Goal: Information Seeking & Learning: Learn about a topic

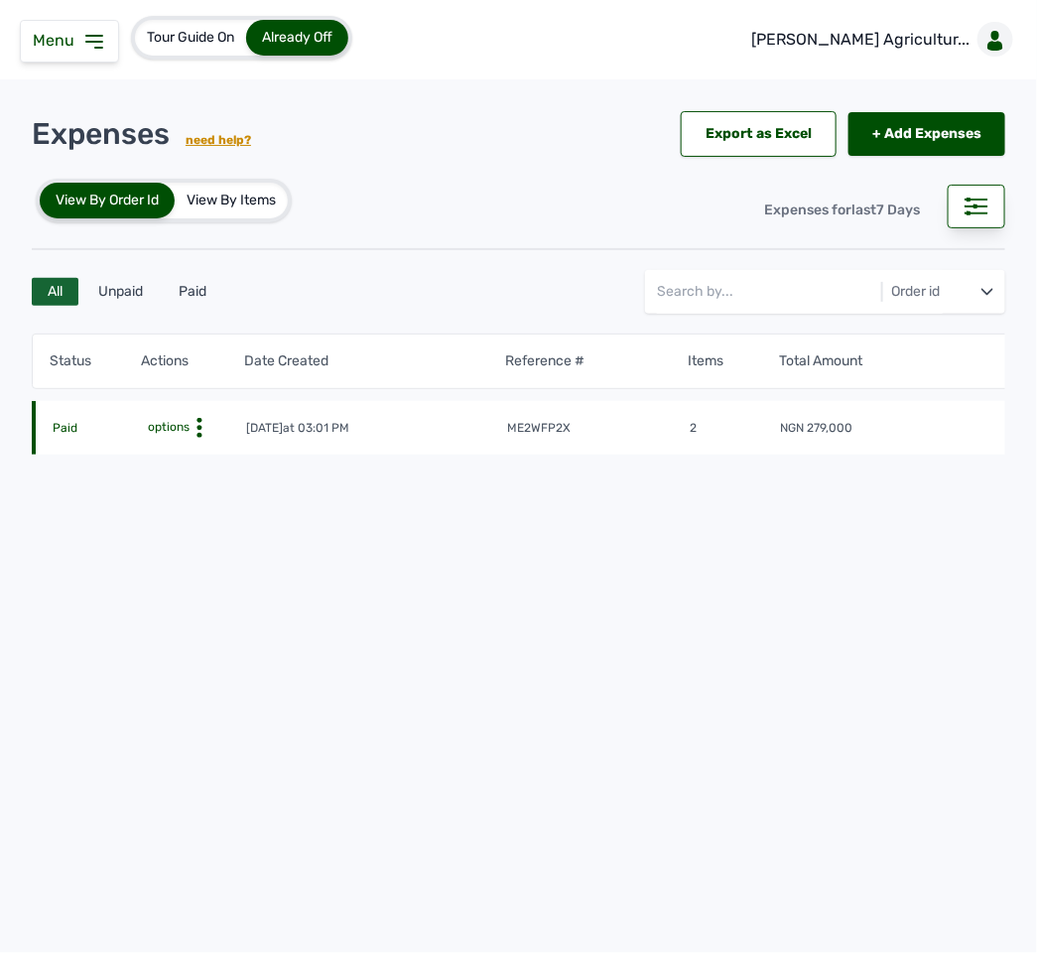
click at [68, 39] on span "Menu" at bounding box center [58, 40] width 50 height 19
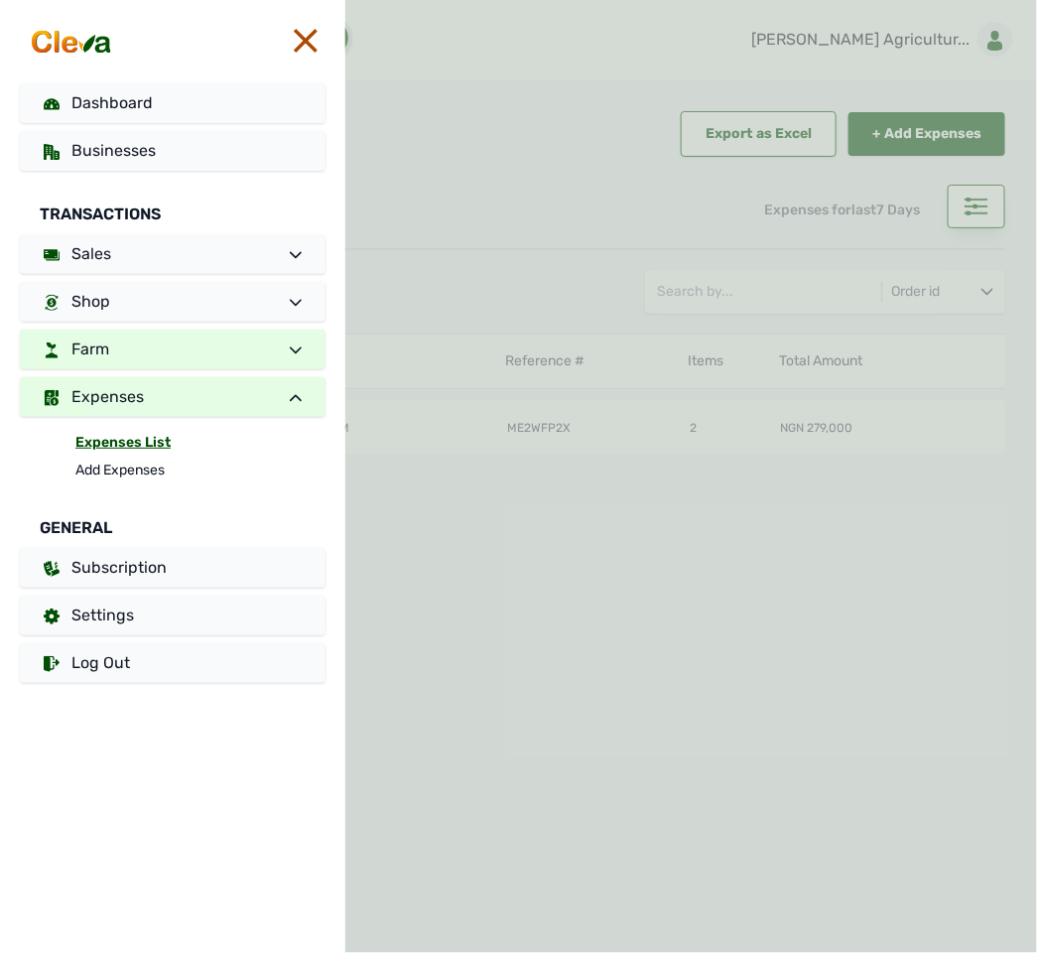
click at [164, 331] on link "Farm" at bounding box center [173, 349] width 306 height 40
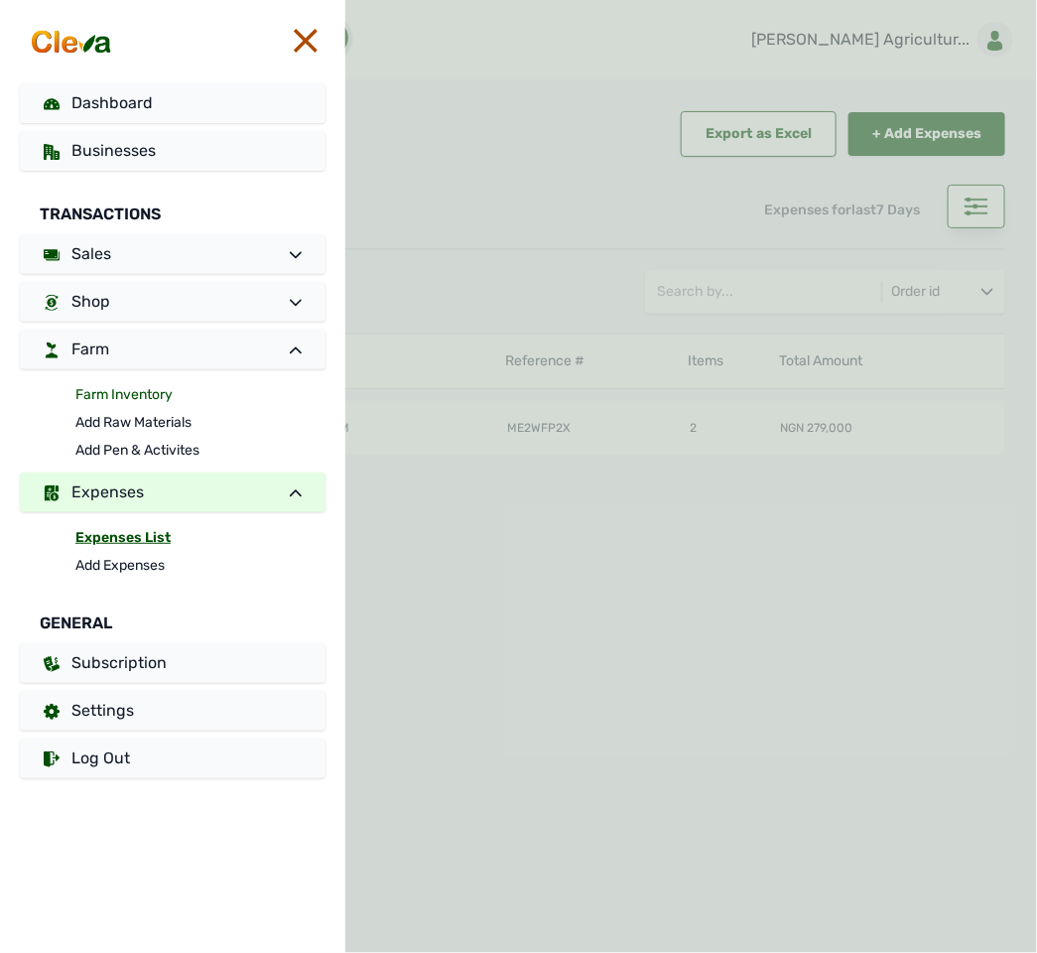
click at [107, 391] on link "Farm Inventory" at bounding box center [200, 395] width 250 height 28
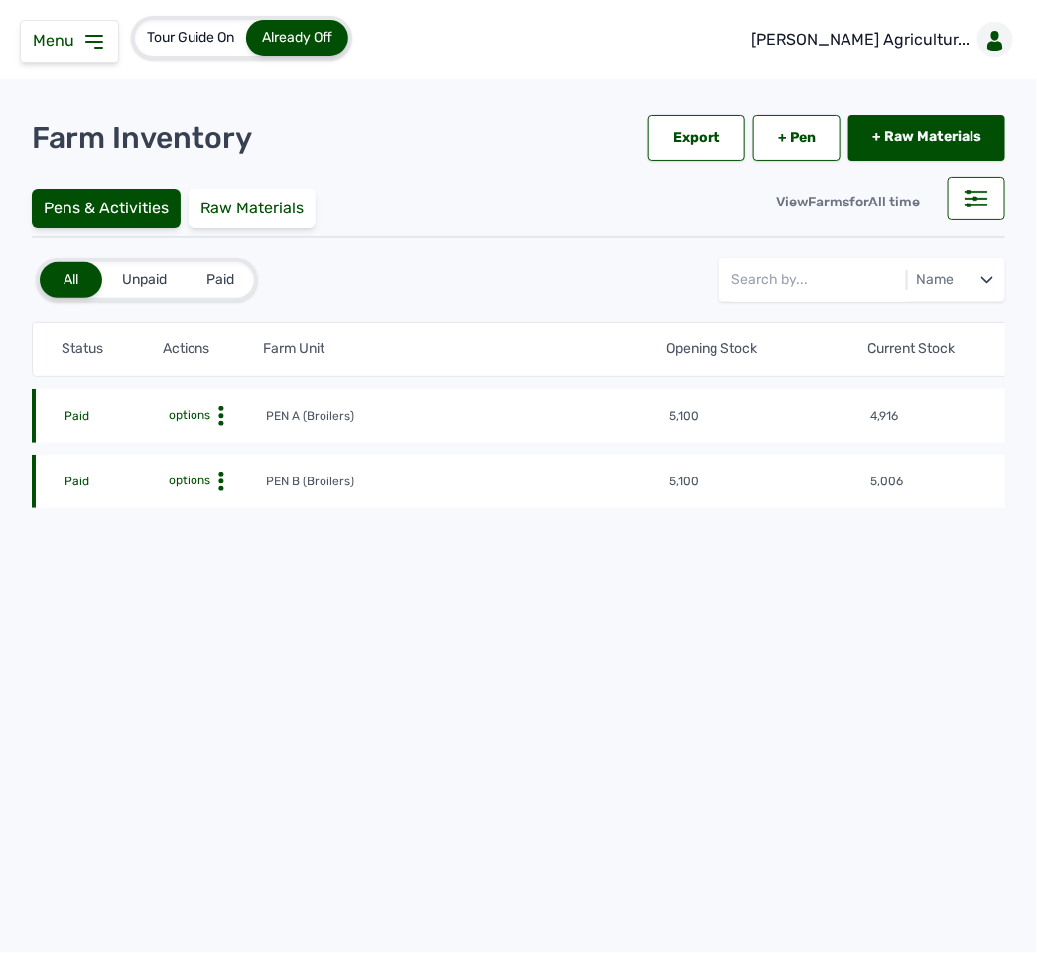
click at [214, 408] on icon at bounding box center [221, 416] width 20 height 20
click at [212, 439] on div "Farm Activities" at bounding box center [192, 447] width 141 height 24
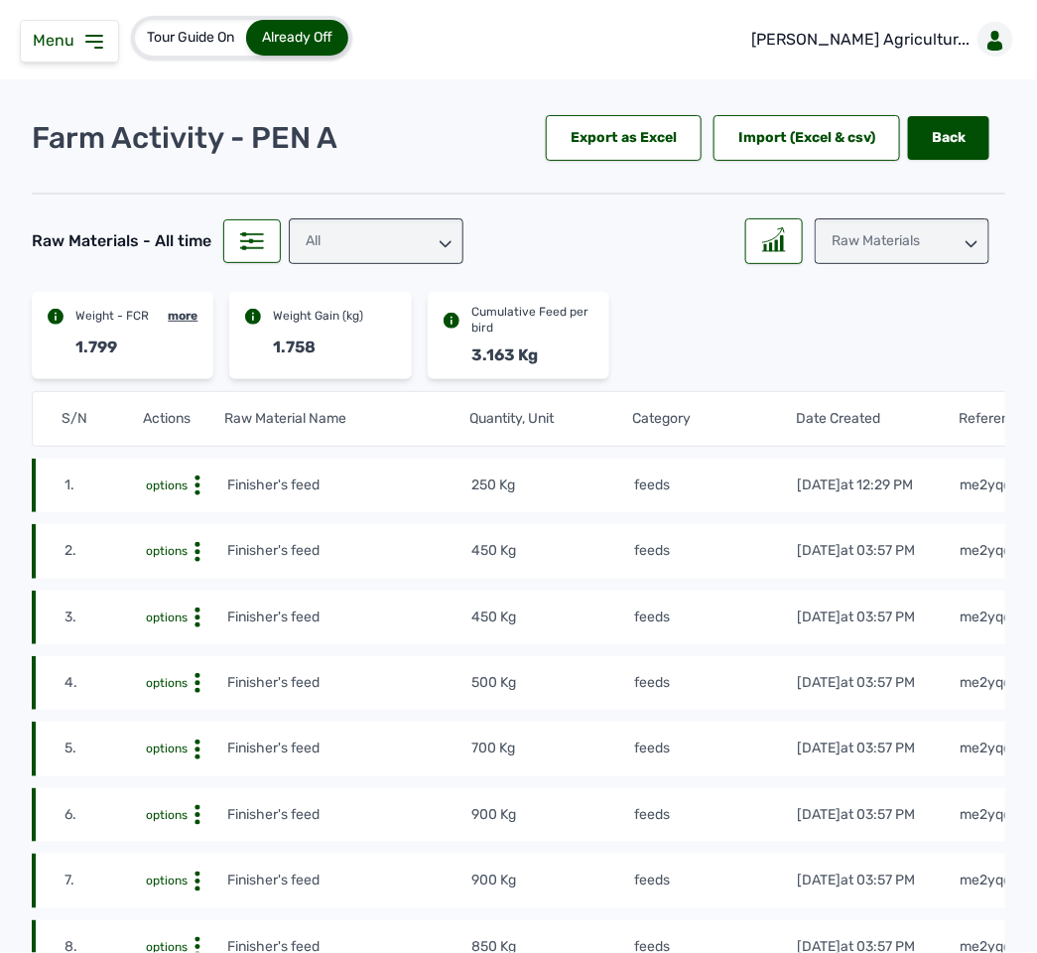
click at [607, 352] on div "Weight - FCR more 1.799 Weight Gain (kg) 1.758 Cumulative Feed per bird 3.163 Kg" at bounding box center [518, 335] width 973 height 87
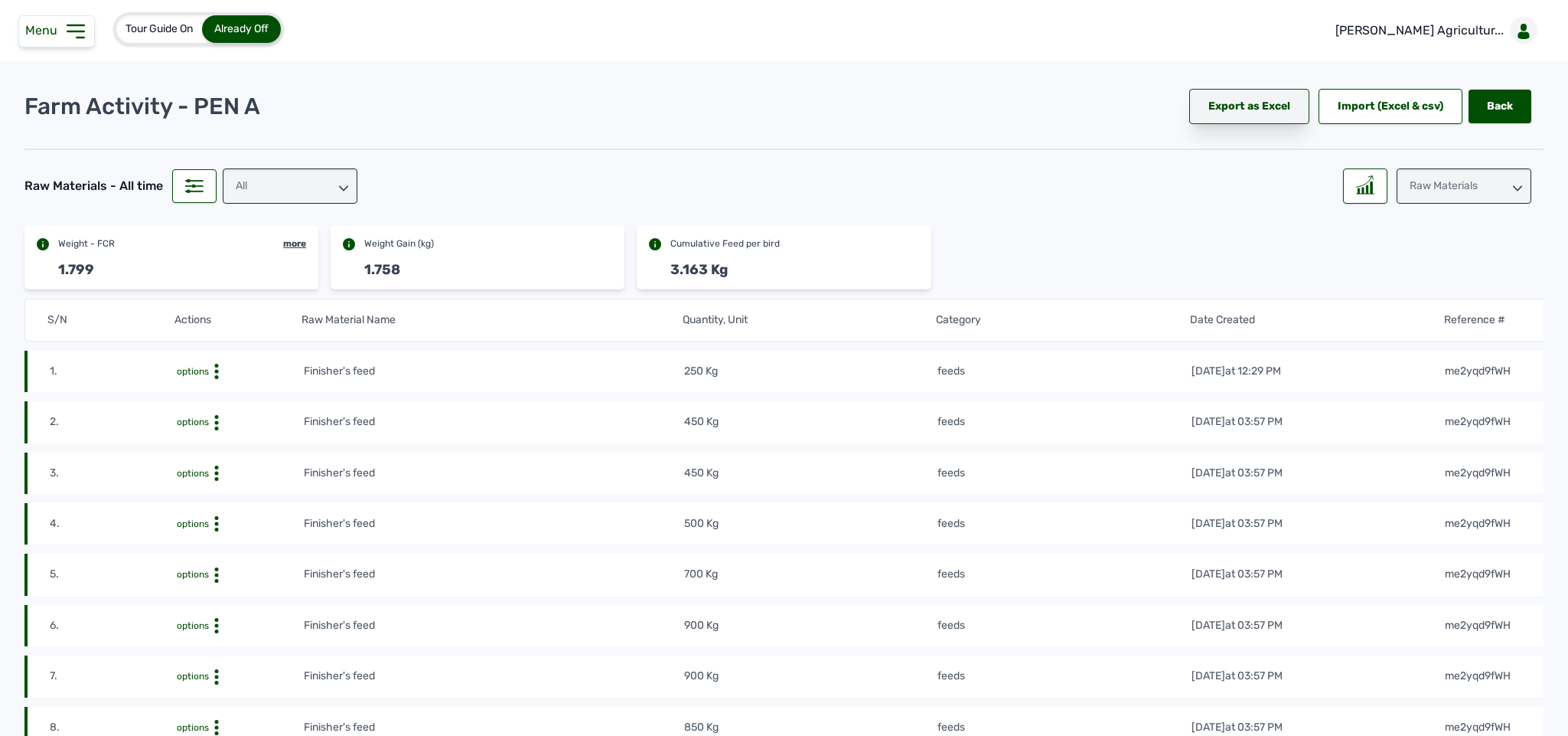
click at [799, 111] on div "Export as Excel" at bounding box center [1249, 106] width 120 height 35
click at [799, 184] on div "Raw Materials" at bounding box center [1464, 186] width 135 height 35
click at [799, 268] on div "Weight" at bounding box center [1464, 282] width 135 height 28
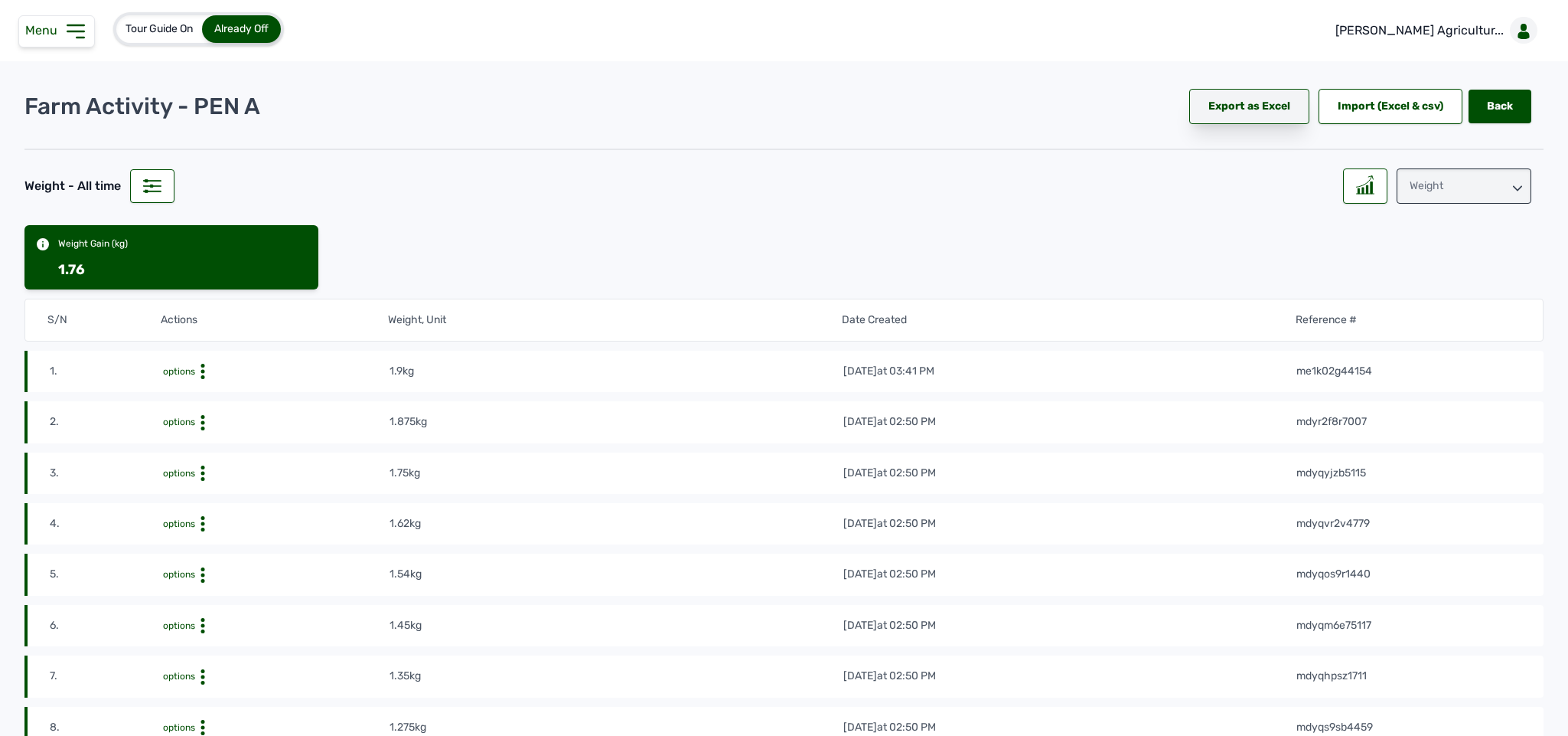
click at [799, 103] on div "Export as Excel" at bounding box center [1249, 106] width 120 height 35
click at [799, 191] on div "Weight" at bounding box center [1464, 186] width 135 height 35
click at [799, 272] on div "Losses" at bounding box center [1464, 282] width 135 height 28
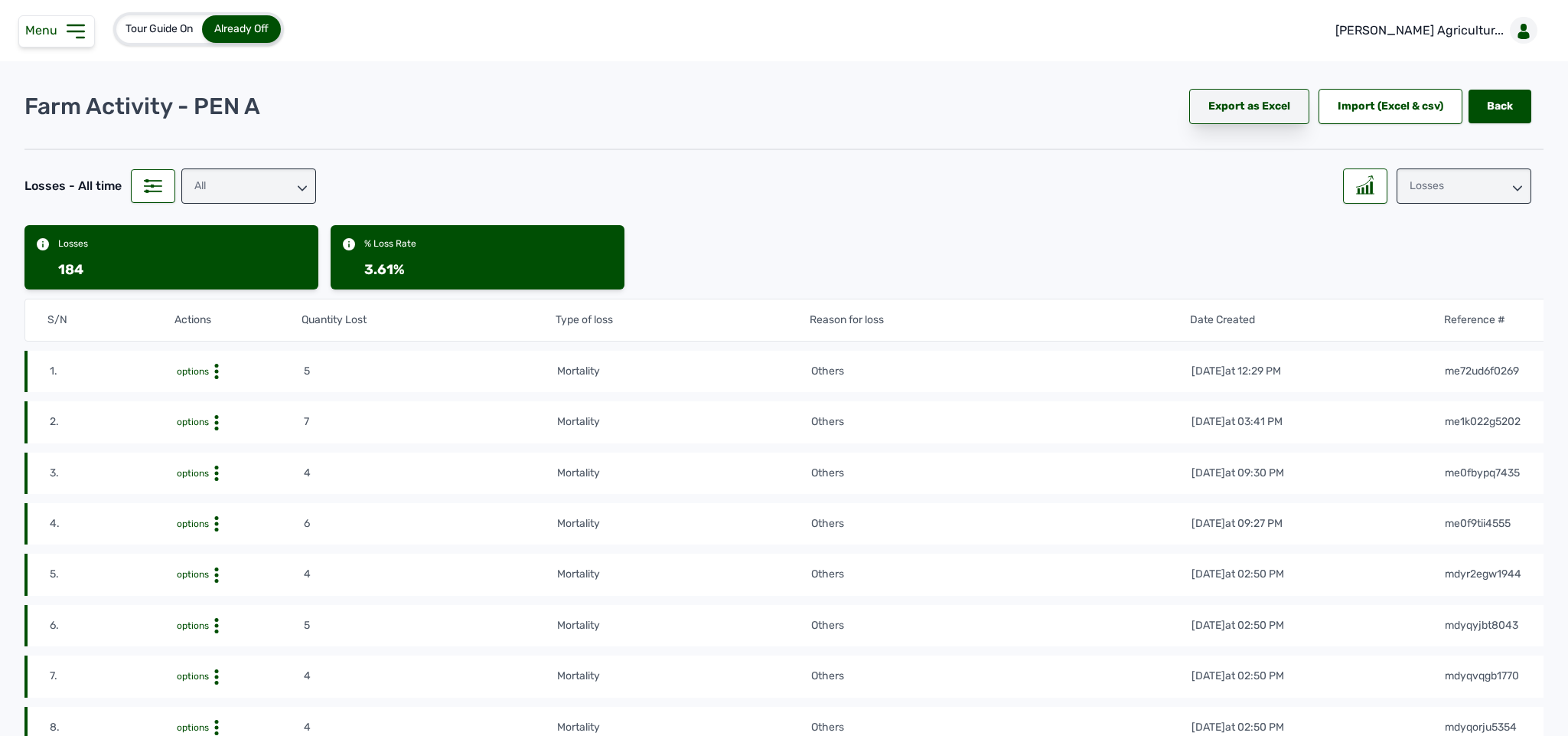
click at [799, 109] on div "Export as Excel" at bounding box center [1249, 106] width 120 height 35
click at [1413, 189] on div "Losses" at bounding box center [1464, 186] width 135 height 35
click at [1412, 241] on div "Raw Materials" at bounding box center [1464, 255] width 135 height 28
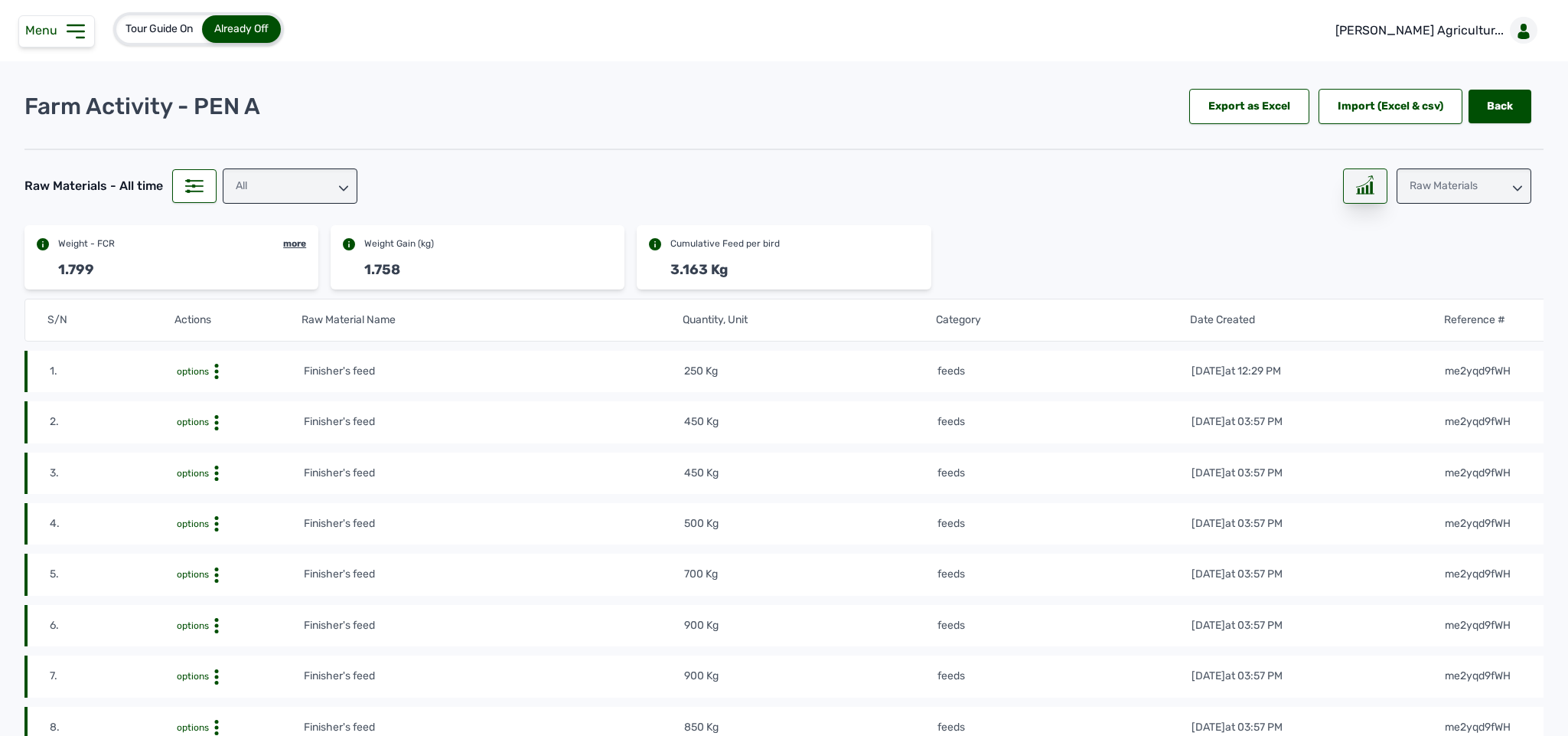
click at [1362, 201] on div at bounding box center [1365, 186] width 45 height 35
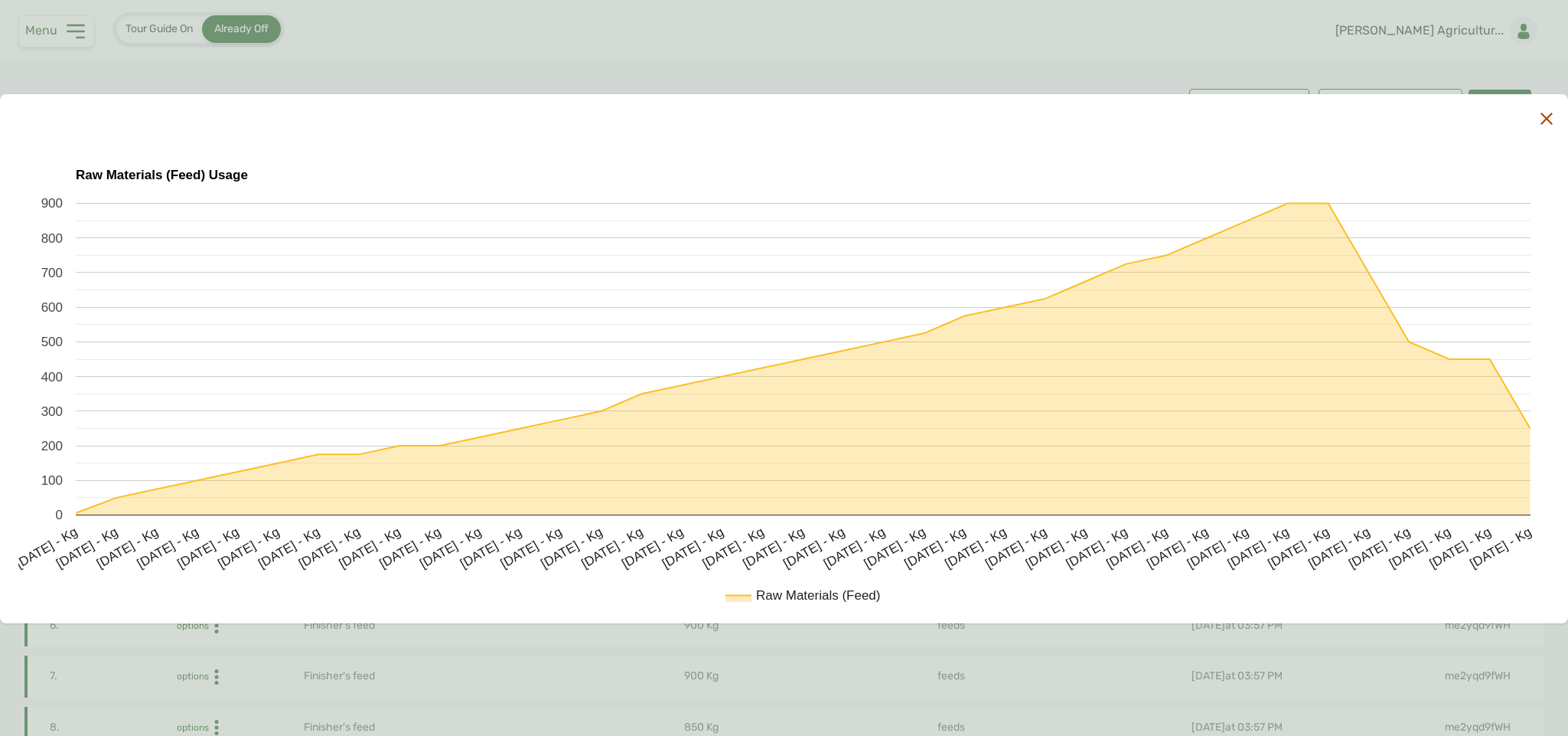
click at [1548, 118] on icon at bounding box center [1546, 119] width 12 height 12
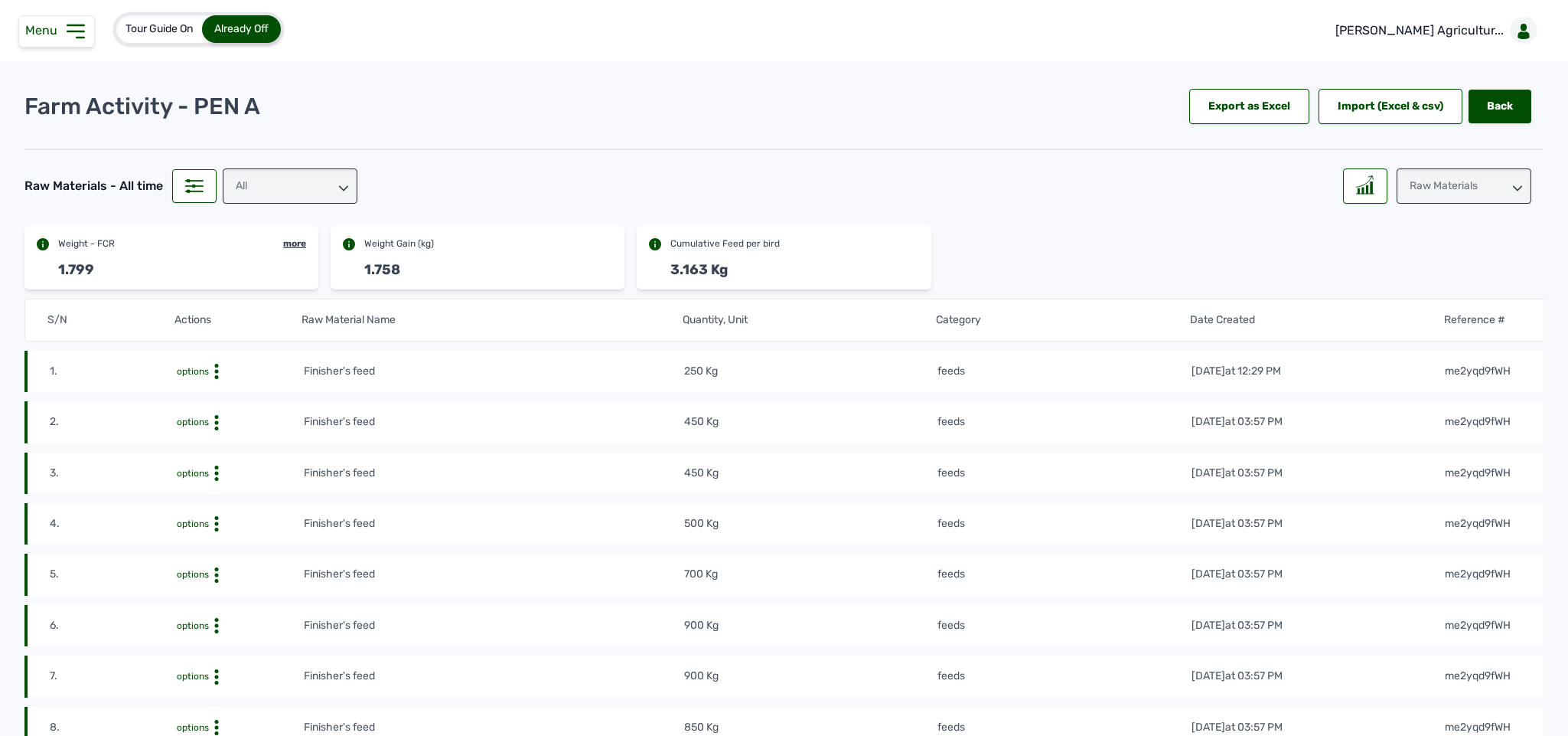
click at [1452, 191] on div "Raw Materials" at bounding box center [1464, 186] width 135 height 35
click at [1431, 268] on div "Weight" at bounding box center [1464, 282] width 135 height 28
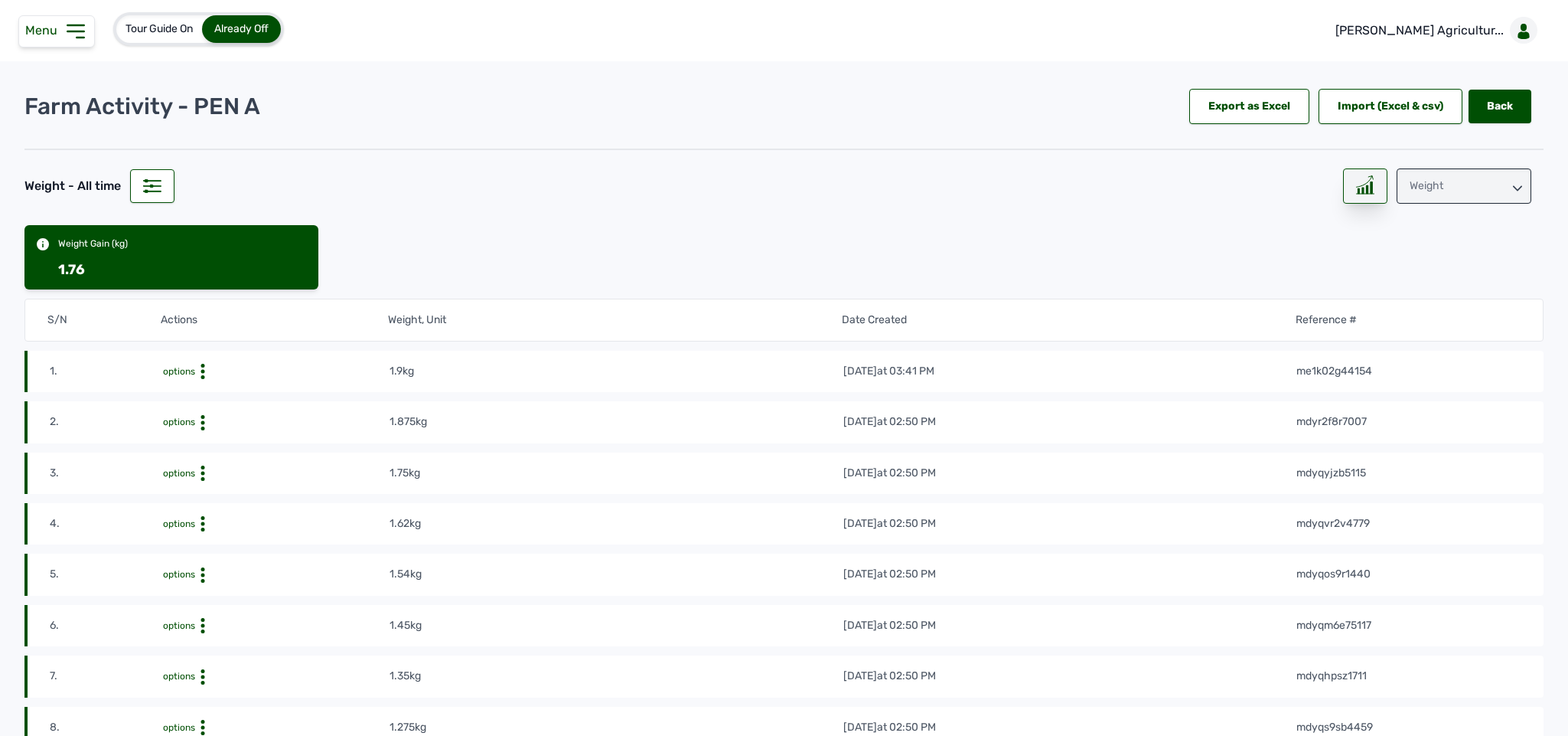
click at [1345, 184] on div at bounding box center [1365, 186] width 45 height 35
click at [1371, 180] on div at bounding box center [1365, 186] width 45 height 35
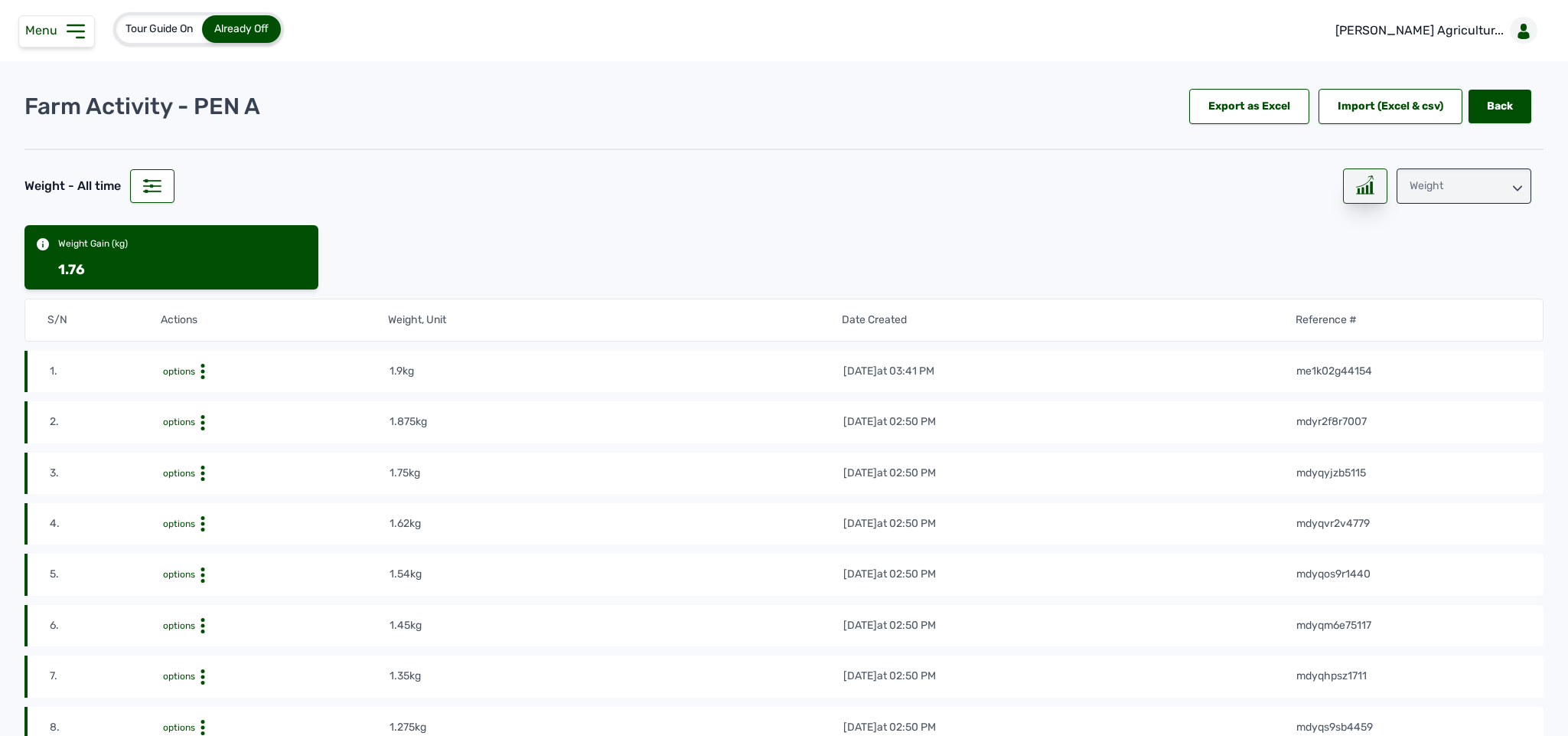
click at [1356, 181] on icon at bounding box center [1365, 184] width 19 height 19
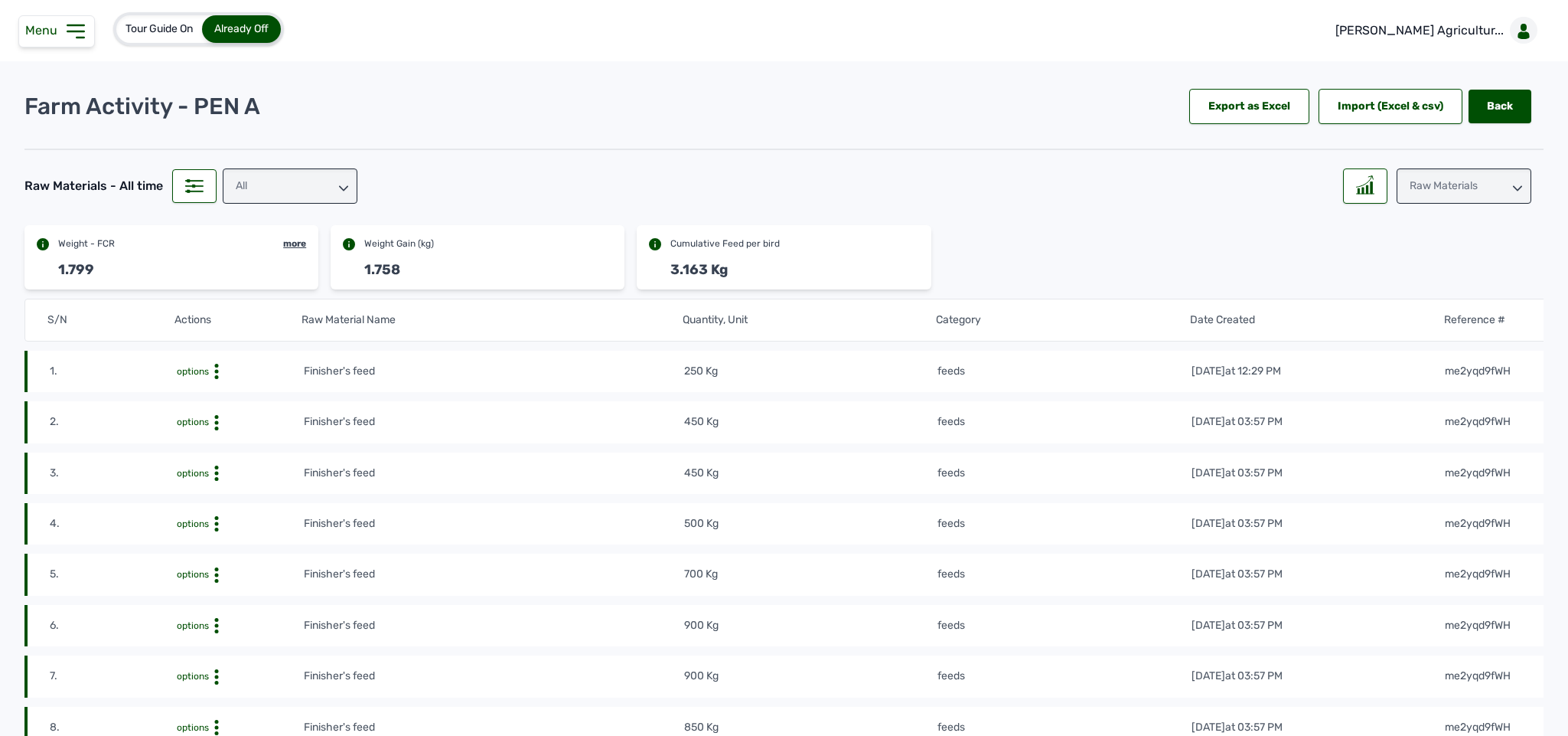
click at [1460, 194] on div "Raw Materials" at bounding box center [1464, 186] width 135 height 35
click at [1438, 268] on div "Weight" at bounding box center [1464, 282] width 135 height 28
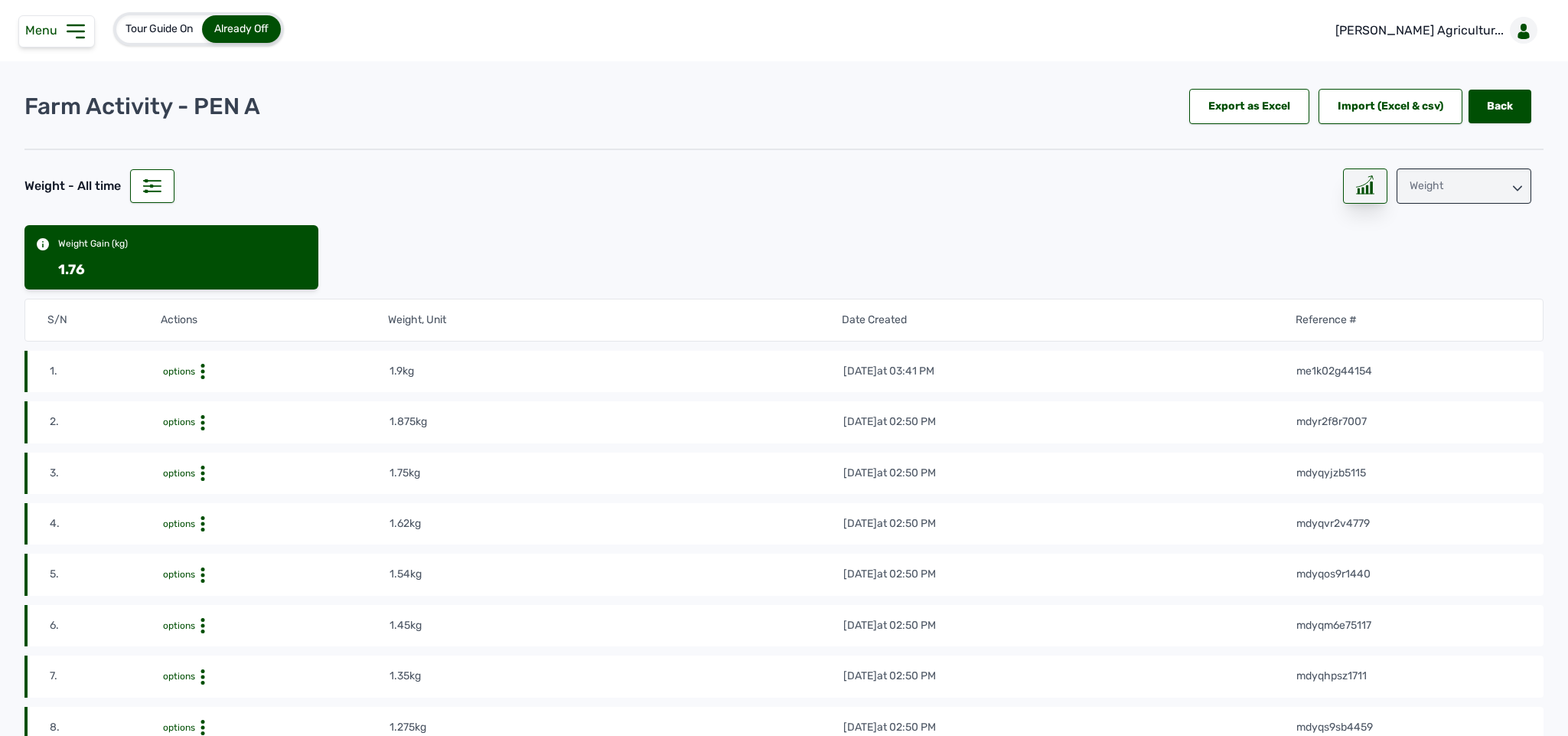
click at [1356, 182] on icon at bounding box center [1365, 184] width 19 height 19
click at [1360, 181] on icon at bounding box center [1365, 184] width 19 height 19
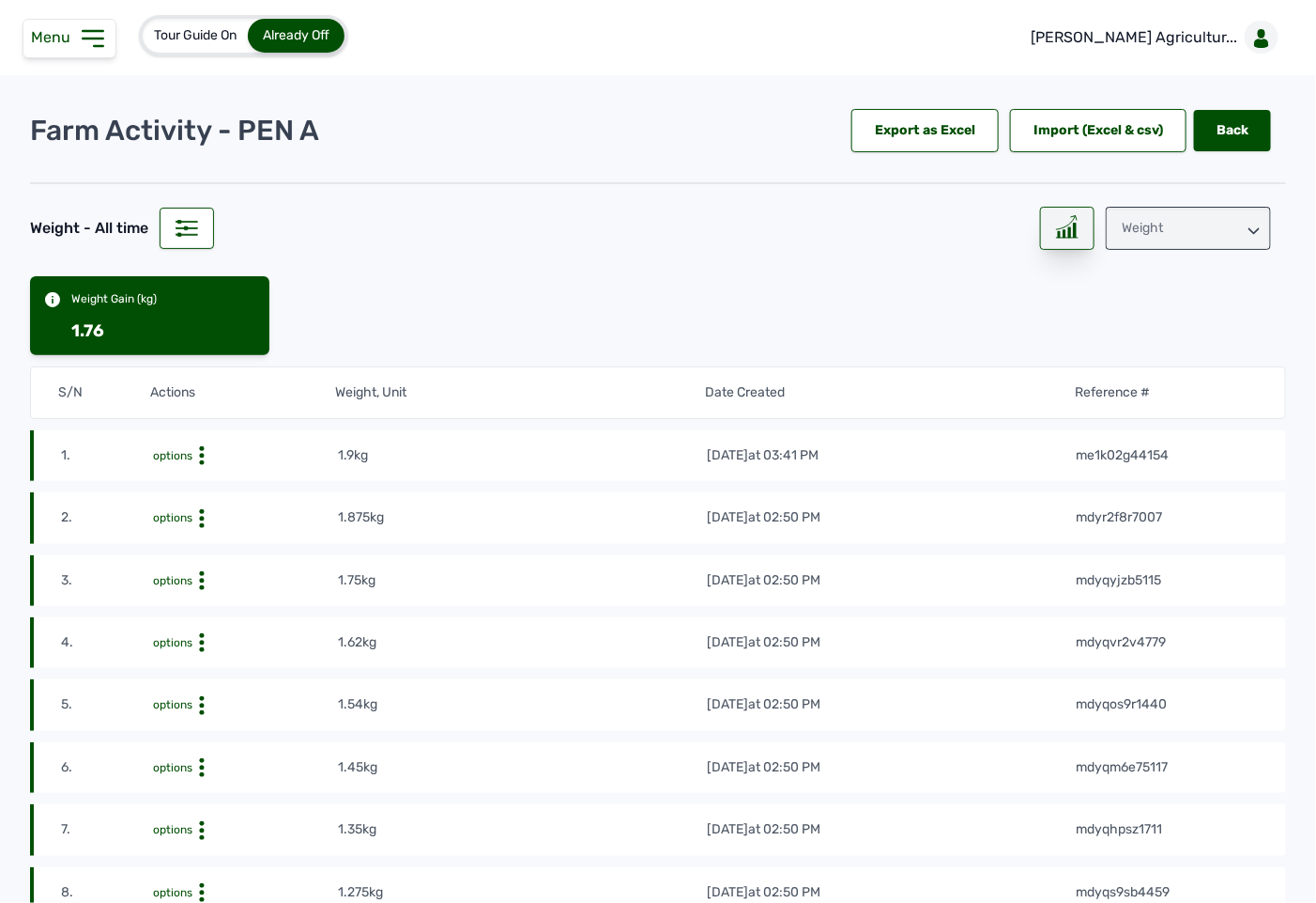
click at [1057, 220] on icon at bounding box center [1067, 226] width 23 height 24
click at [1164, 215] on div "Weight" at bounding box center [1188, 228] width 166 height 44
click at [1171, 332] on div "Losses" at bounding box center [1188, 345] width 166 height 34
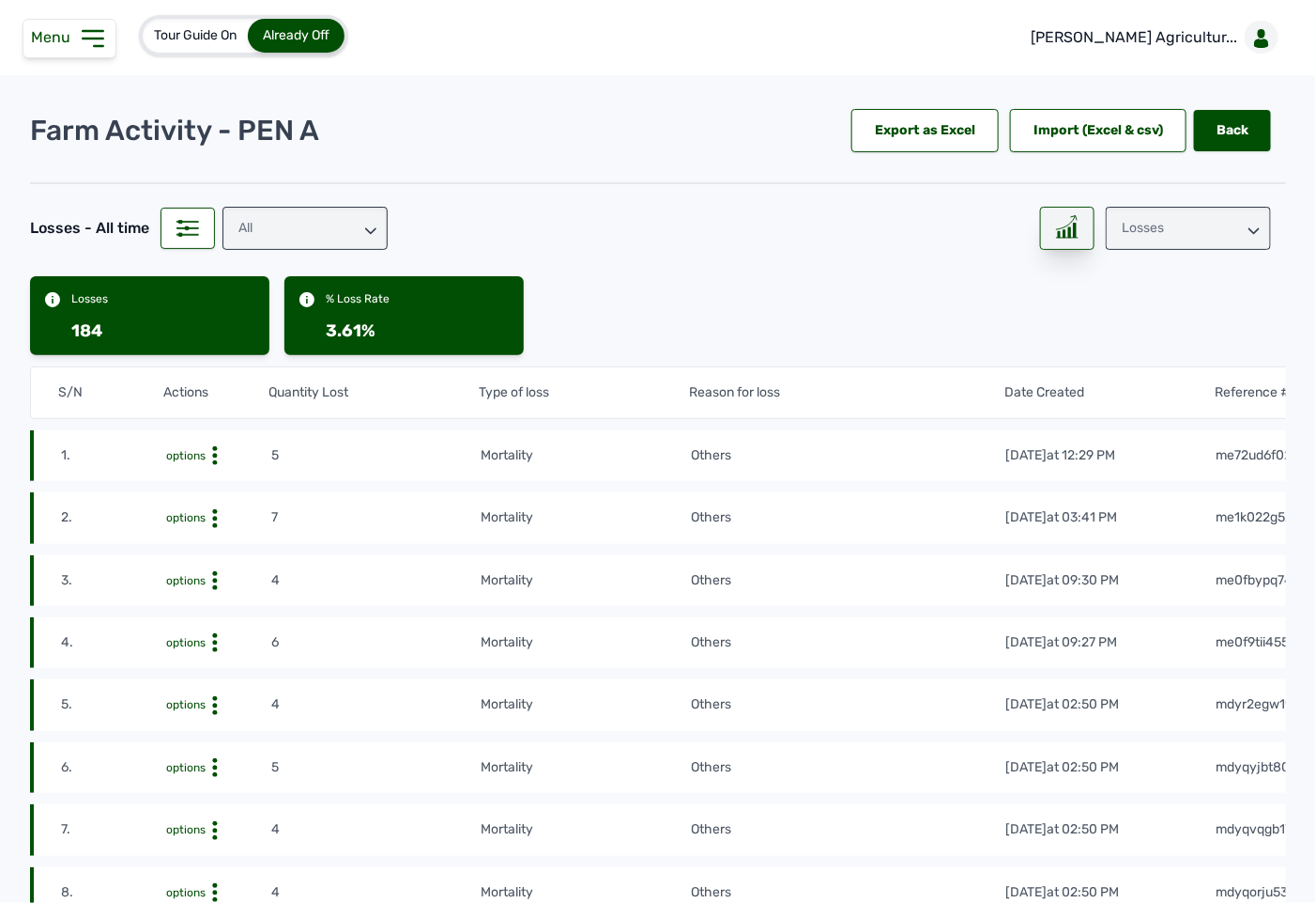
click at [1059, 240] on div at bounding box center [1067, 228] width 55 height 44
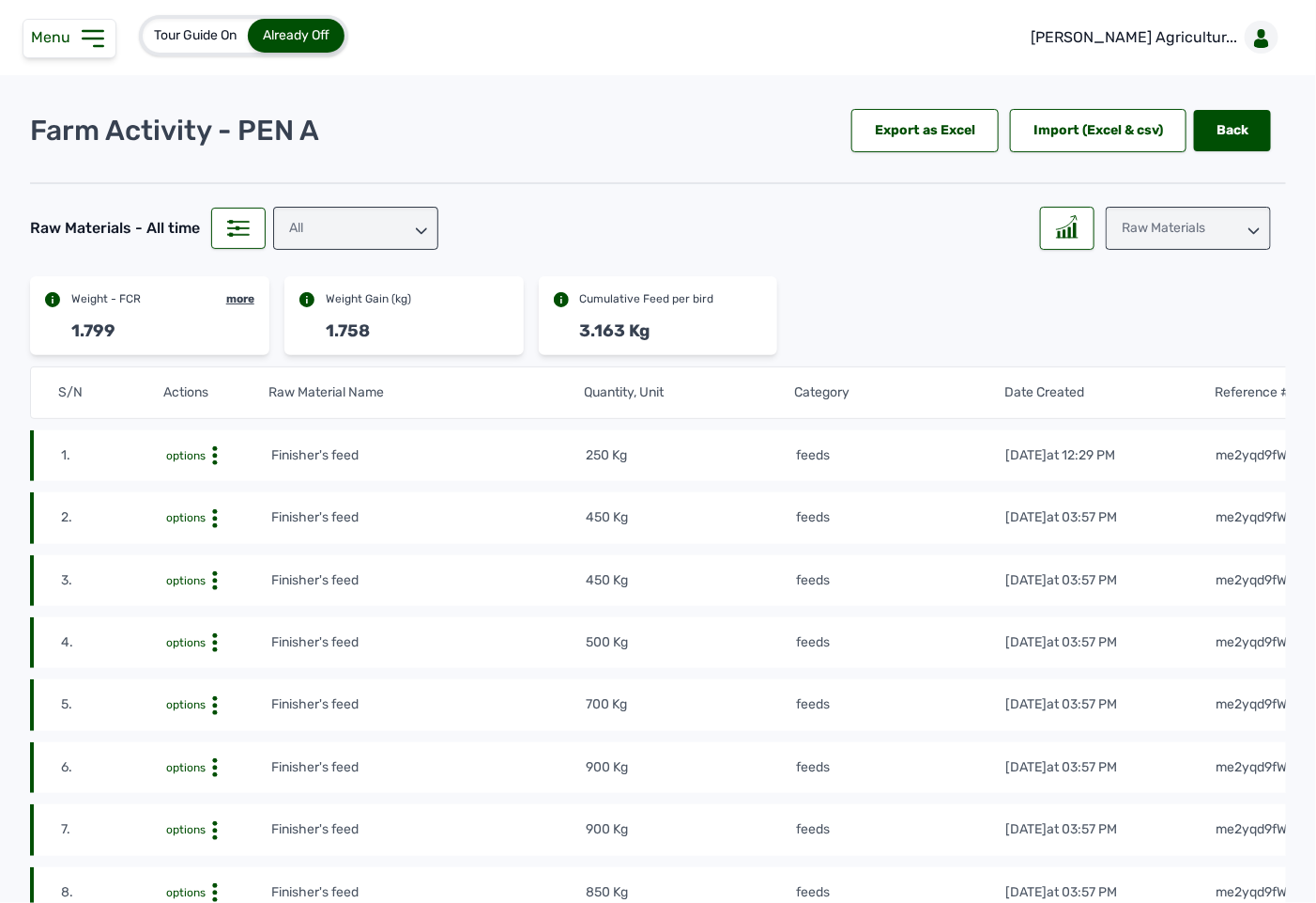
click at [1203, 223] on div "Raw Materials" at bounding box center [1188, 228] width 166 height 44
click at [1183, 328] on div "Weight" at bounding box center [1188, 345] width 166 height 34
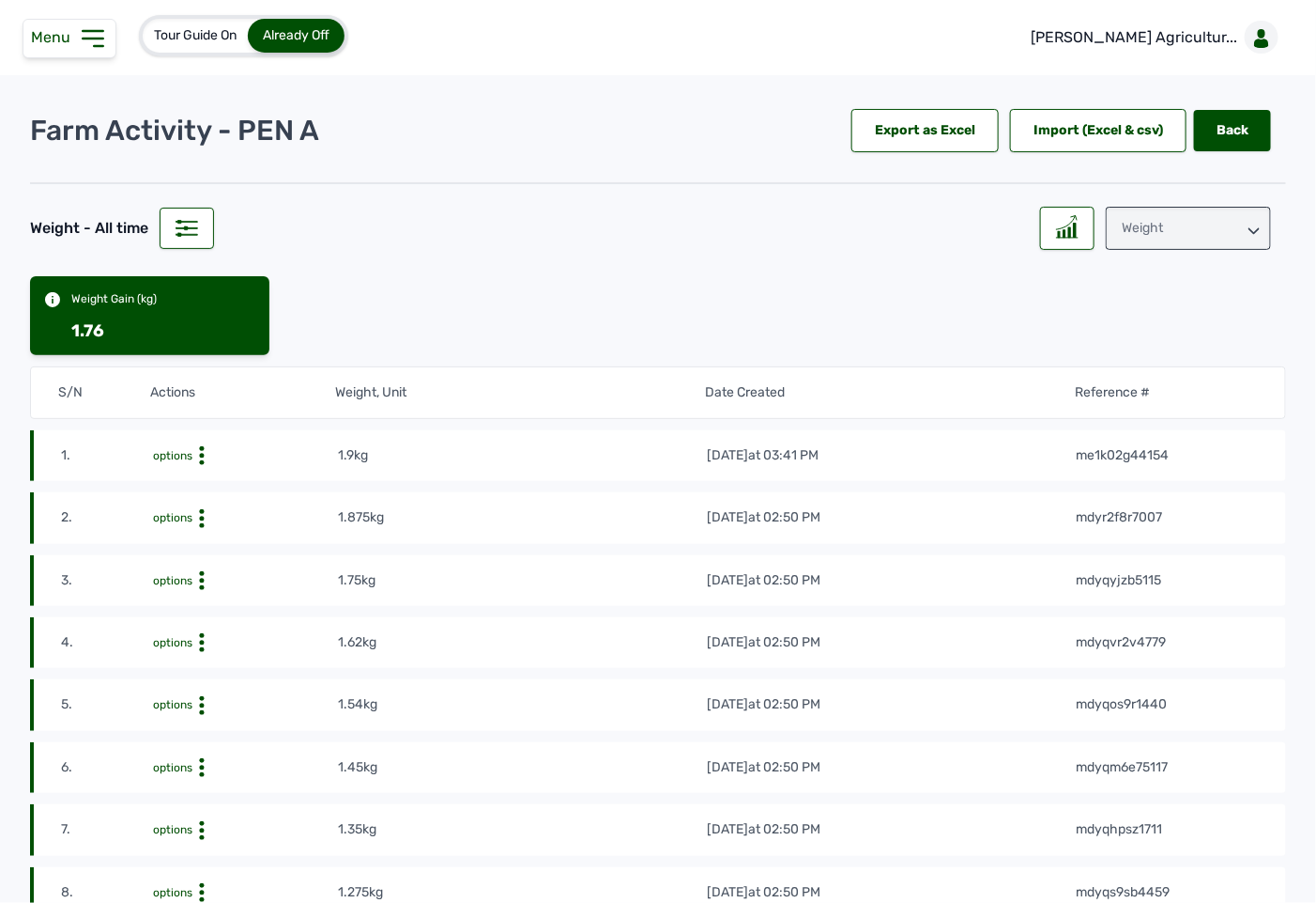
drag, startPoint x: 1208, startPoint y: 235, endPoint x: 1228, endPoint y: 238, distance: 20.2
click at [1228, 238] on div "Weight" at bounding box center [1188, 228] width 166 height 44
click at [1198, 335] on div "Losses" at bounding box center [1188, 345] width 166 height 34
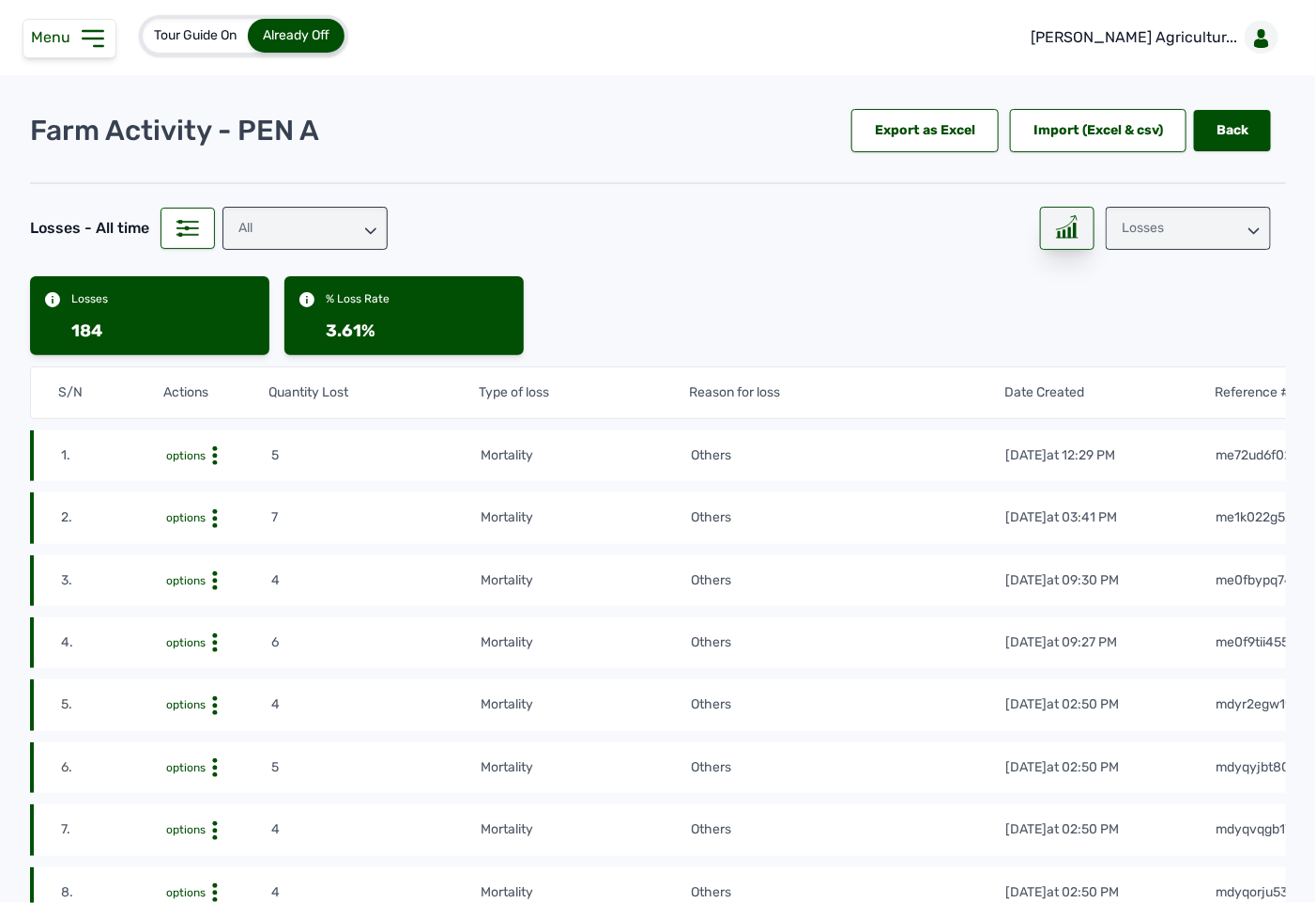
click at [1063, 231] on rect at bounding box center [1064, 234] width 2 height 8
click at [1218, 234] on div "Losses" at bounding box center [1188, 228] width 166 height 44
click at [1194, 295] on div "Raw Materials" at bounding box center [1188, 312] width 166 height 34
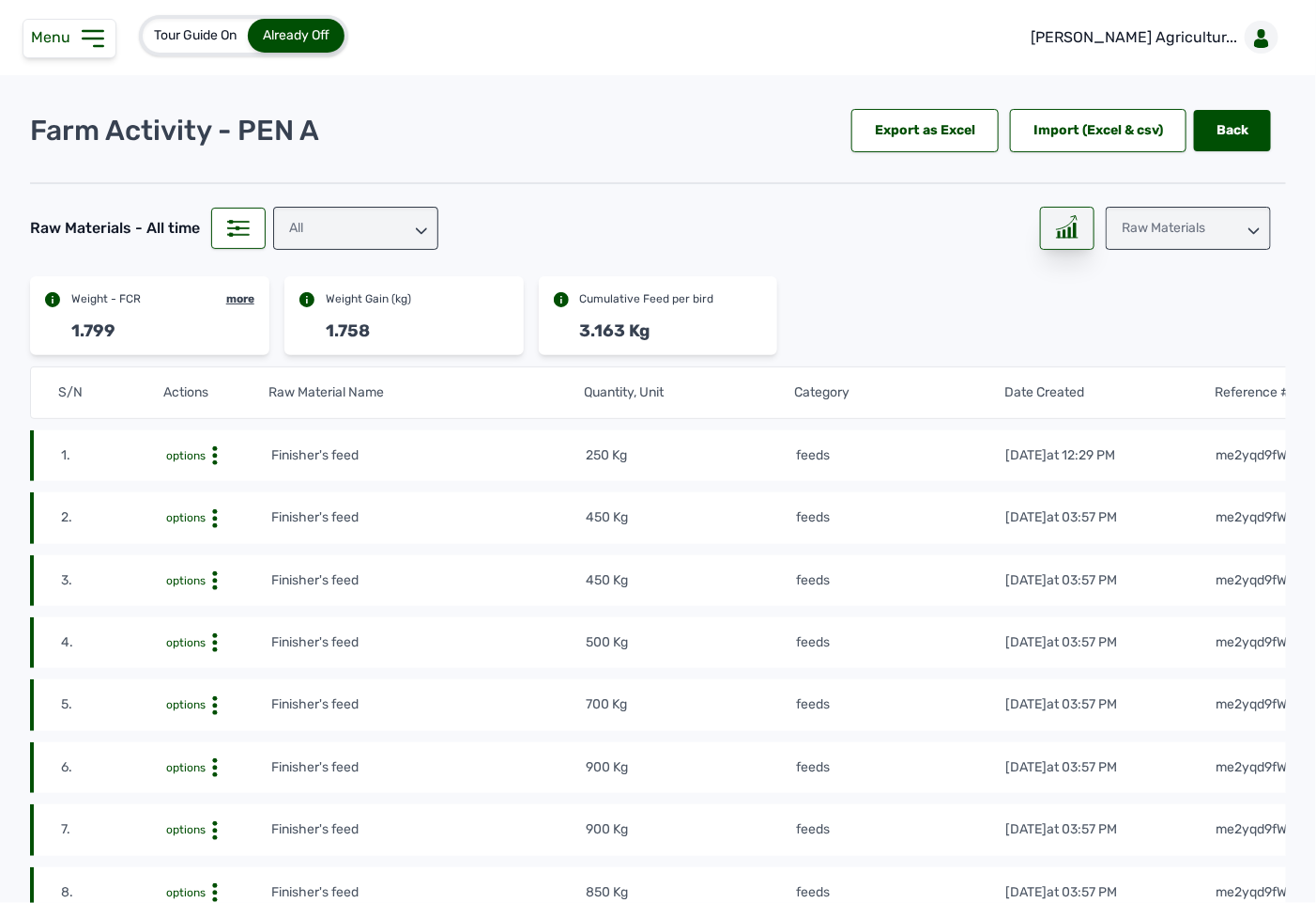
click at [1074, 232] on div at bounding box center [1067, 228] width 55 height 44
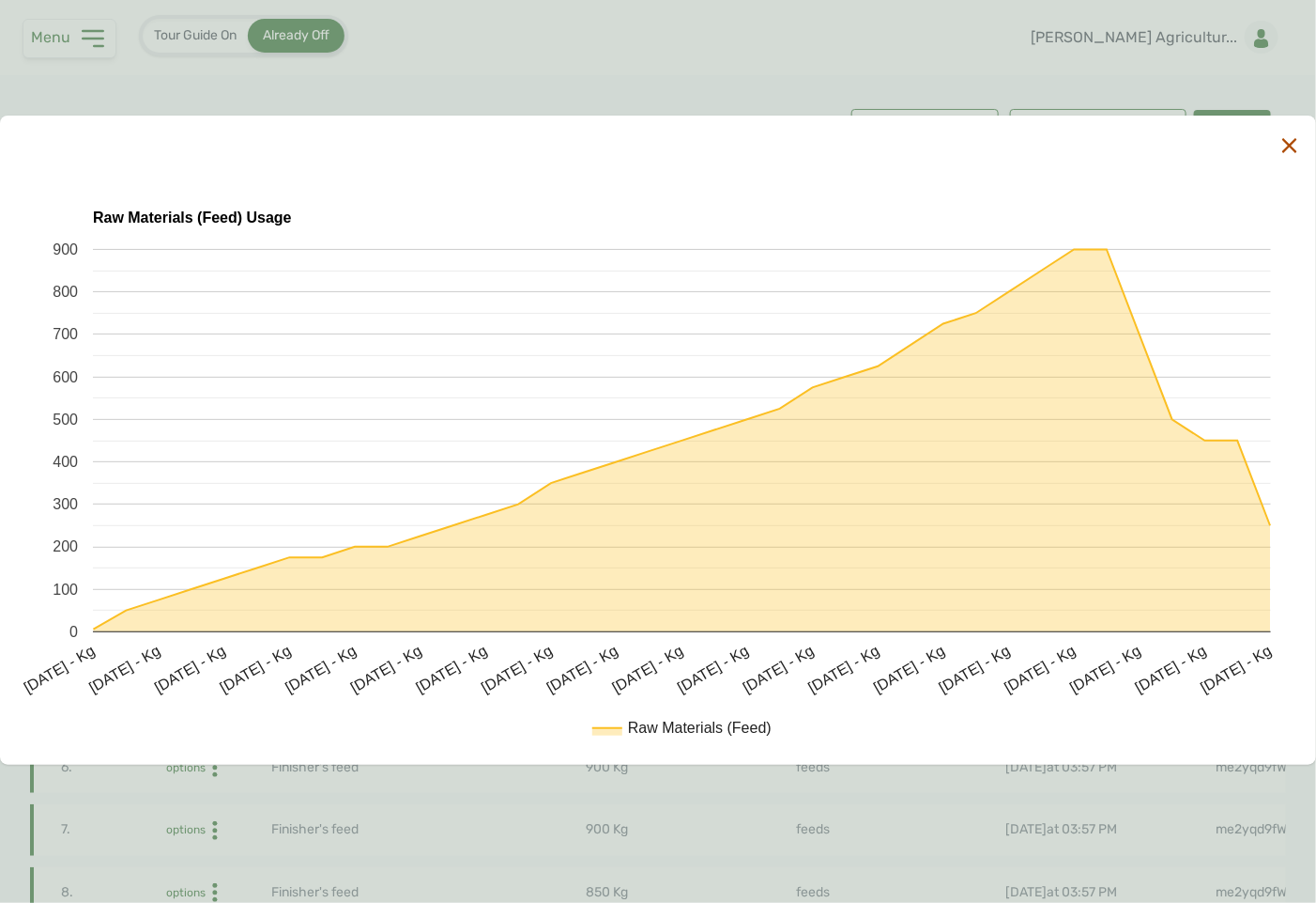
click at [1295, 145] on icon at bounding box center [1290, 146] width 15 height 15
